Goal: Use online tool/utility: Utilize a website feature to perform a specific function

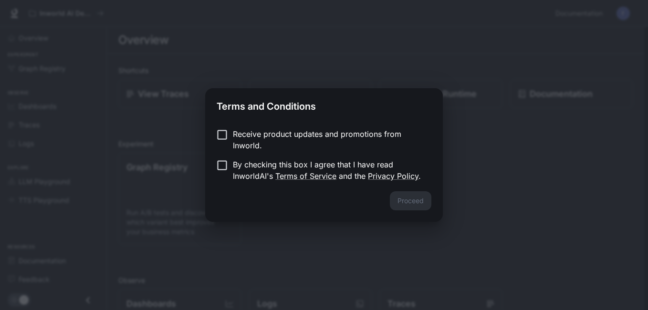
click at [242, 142] on p "Receive product updates and promotions from Inworld." at bounding box center [328, 139] width 191 height 23
click at [234, 164] on p "By checking this box I agree that I have read InworldAI's Terms of Service and …" at bounding box center [328, 170] width 191 height 23
click at [309, 149] on p "Receive product updates and promotions from Inworld." at bounding box center [328, 139] width 191 height 23
click at [271, 130] on p "Receive product updates and promotions from Inworld." at bounding box center [328, 139] width 191 height 23
click at [401, 208] on button "Proceed" at bounding box center [410, 200] width 41 height 19
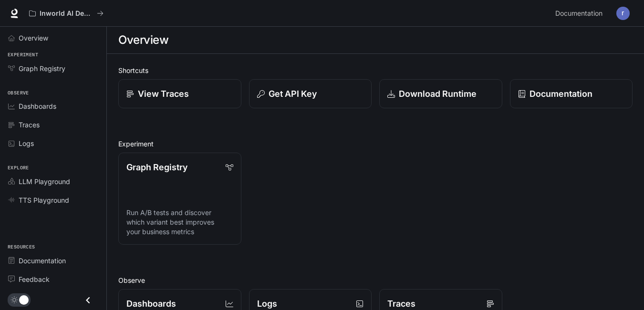
click at [382, 204] on div "Graph Registry Run A/B tests and discover which variant best improves your busi…" at bounding box center [372, 195] width 522 height 100
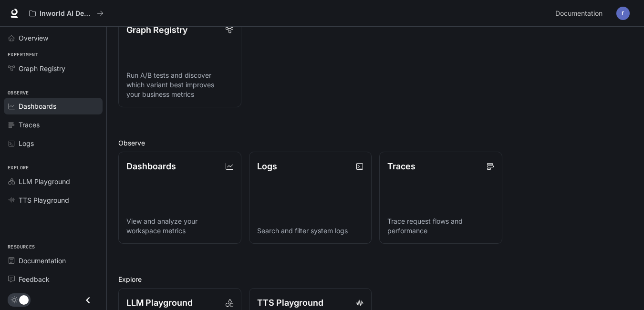
scroll to position [137, 0]
click at [280, 72] on div "Graph Registry Run A/B tests and discover which variant best improves your busi…" at bounding box center [372, 58] width 522 height 100
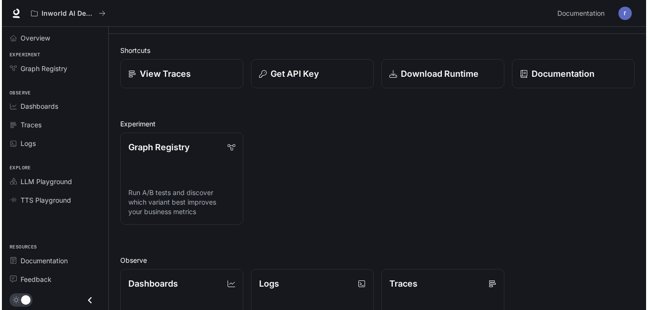
scroll to position [0, 0]
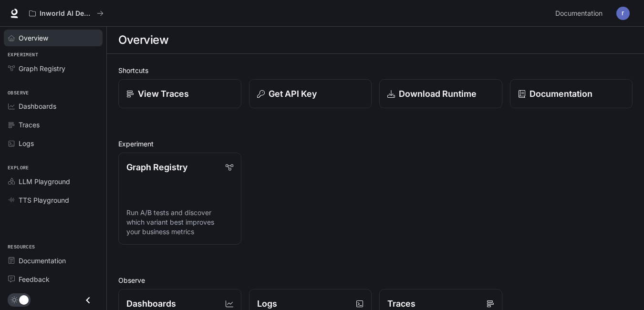
click at [13, 44] on link "Overview" at bounding box center [53, 38] width 99 height 17
click at [24, 125] on span "Traces" at bounding box center [29, 125] width 21 height 10
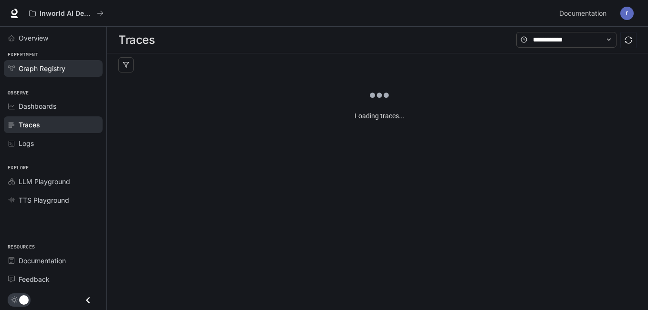
click at [46, 72] on span "Graph Registry" at bounding box center [42, 68] width 47 height 10
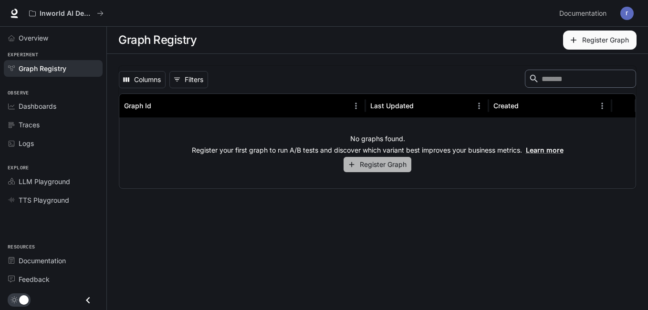
click at [380, 171] on button "Register Graph" at bounding box center [377, 165] width 68 height 16
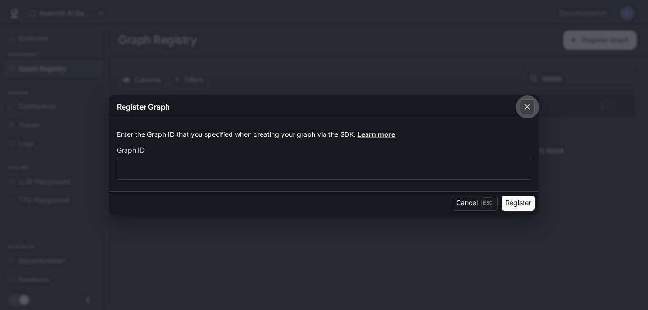
click at [524, 108] on icon "button" at bounding box center [527, 107] width 10 height 10
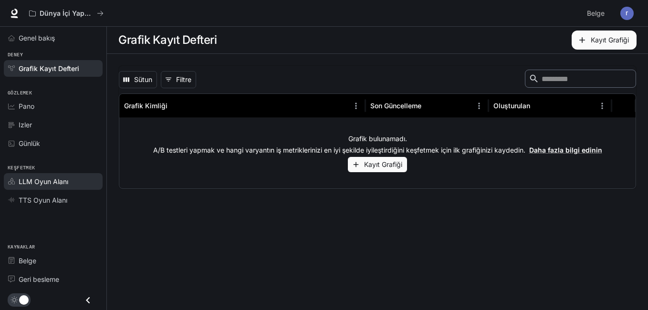
click at [25, 181] on span "LLM Oyun Alanı" at bounding box center [44, 181] width 50 height 10
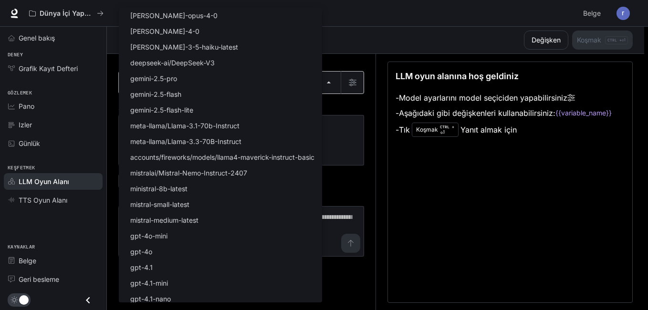
click at [188, 80] on body "Ana içeriğe geç Dünya İçi Yapay Zeka Demoları Belge Belge Portal Genel bakış De…" at bounding box center [324, 155] width 648 height 311
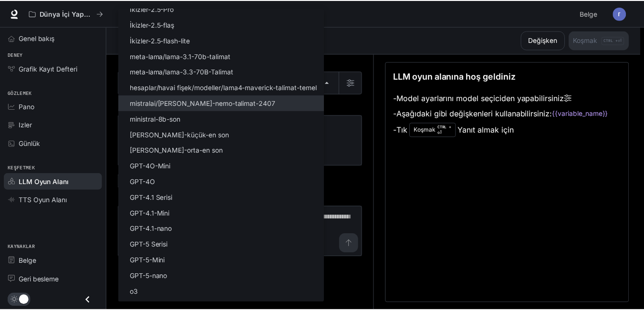
scroll to position [99, 0]
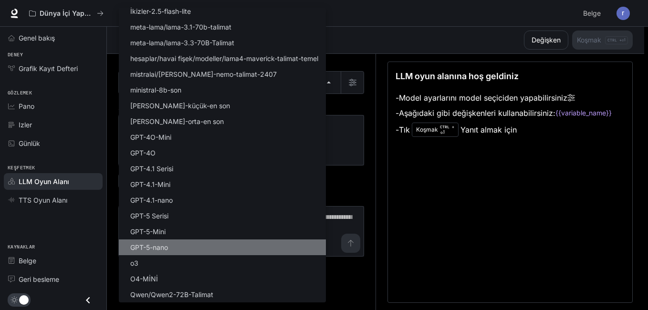
click at [145, 249] on p "GPT-5-nano" at bounding box center [149, 247] width 38 height 10
type input "**********"
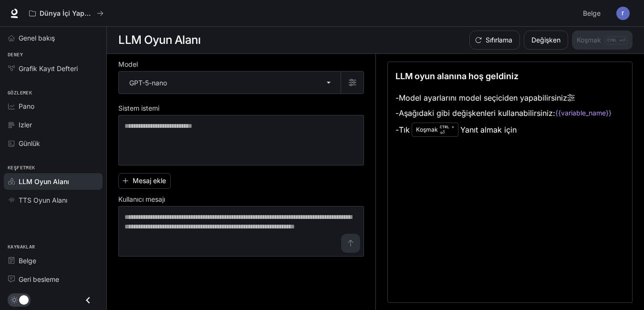
drag, startPoint x: 528, startPoint y: 129, endPoint x: 515, endPoint y: 143, distance: 18.6
click at [515, 143] on div "LLM oyun alanına hoş geldiniz - Model ayarlarını model seçiciden yapabilirsiniz…" at bounding box center [509, 182] width 245 height 241
click at [553, 149] on div "LLM oyun alanına hoş geldiniz - Model ayarlarını model seçiciden yapabilirsiniz…" at bounding box center [509, 182] width 245 height 241
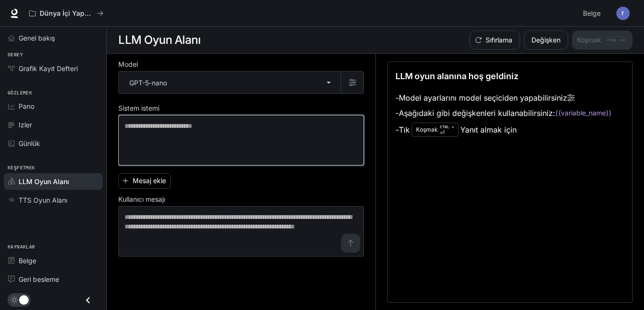
click at [236, 134] on textarea at bounding box center [240, 140] width 233 height 38
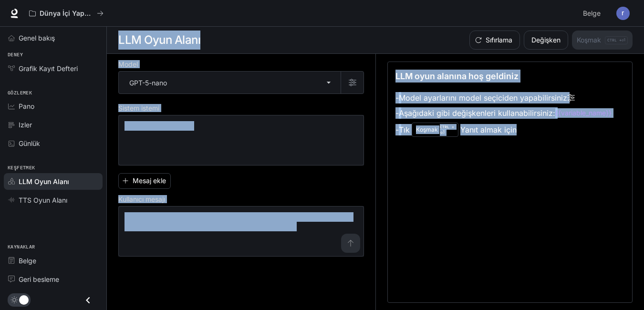
drag, startPoint x: 115, startPoint y: 34, endPoint x: 571, endPoint y: 151, distance: 470.3
click at [571, 151] on main "**********" at bounding box center [375, 169] width 537 height 284
copy main "LLM Oyun Alanı Sıfırlama Değişken Koşmak CTRL + ⏎ Model GPT-5-nano ​ Sistem ist…"
